Goal: Task Accomplishment & Management: Manage account settings

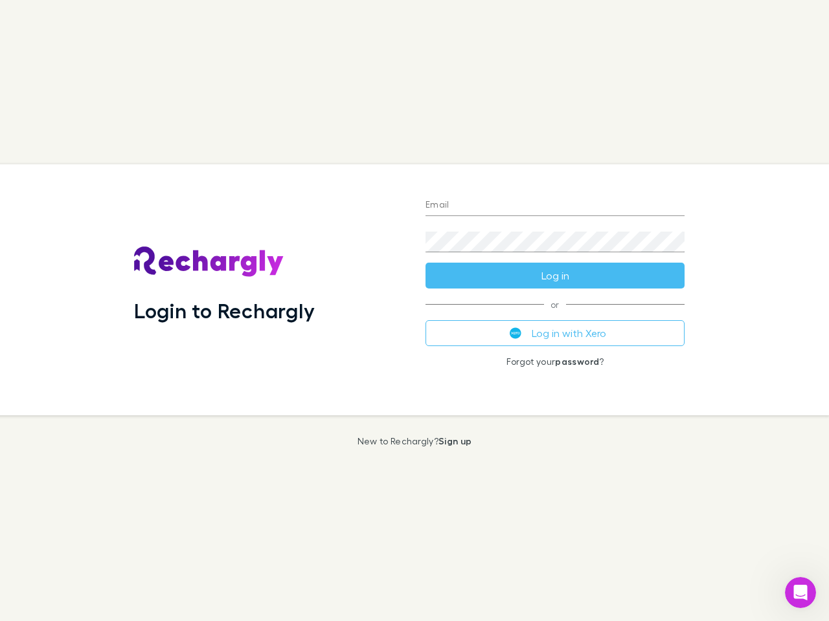
click at [414, 311] on div "Login to Rechargly" at bounding box center [269, 289] width 291 height 251
click at [555, 206] on input "Email" at bounding box center [554, 205] width 259 height 21
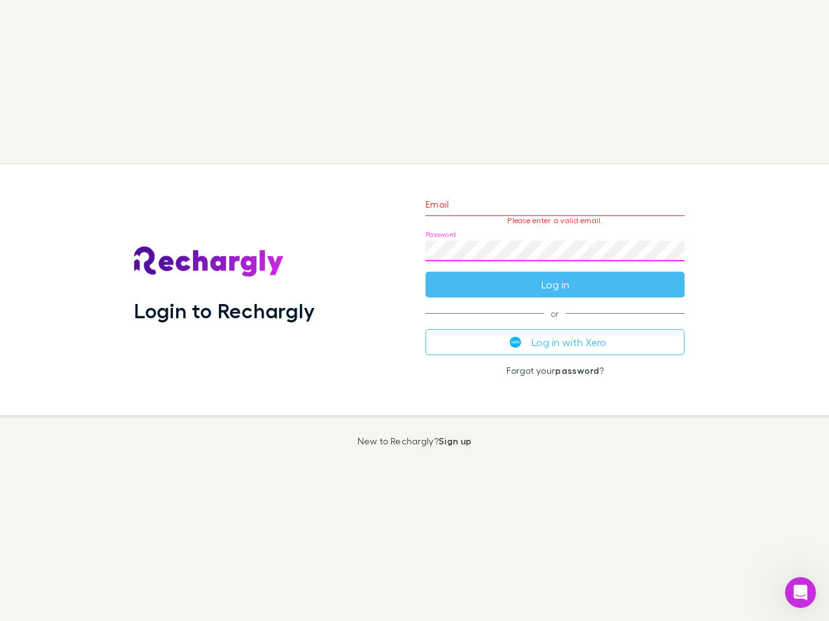
click at [555, 276] on form "Email Please enter a valid email. Password Log in" at bounding box center [554, 241] width 259 height 113
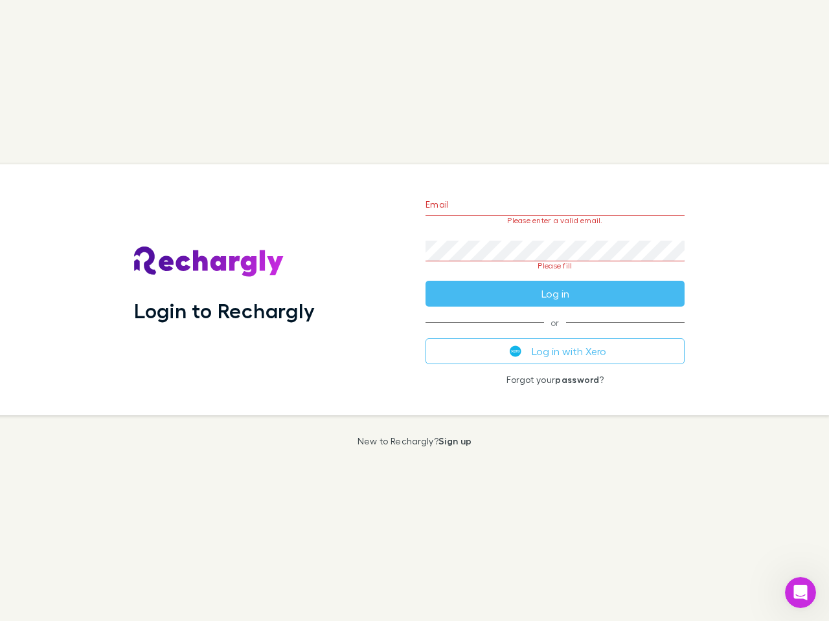
click at [555, 333] on div "Email Please enter a valid email. Password Please fill Log in or Log in with Xe…" at bounding box center [555, 289] width 280 height 251
click at [800, 593] on icon "Open Intercom Messenger" at bounding box center [800, 593] width 21 height 21
